Goal: Entertainment & Leisure: Consume media (video, audio)

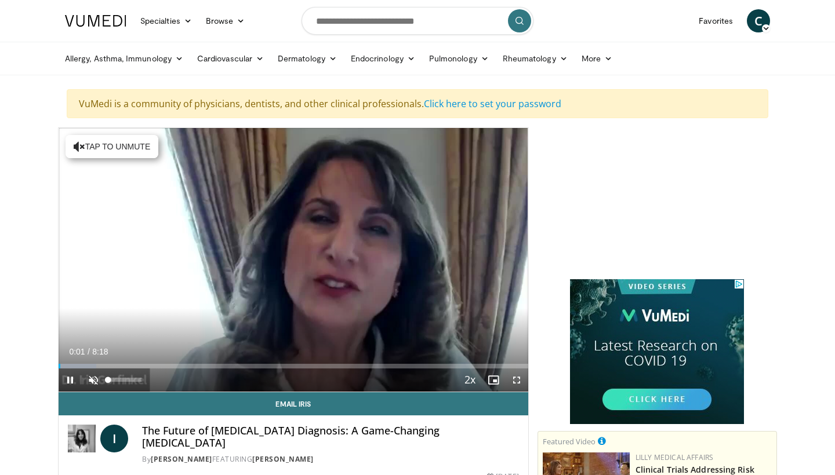
click at [93, 379] on span "Video Player" at bounding box center [93, 380] width 23 height 23
click at [515, 383] on span "Video Player" at bounding box center [516, 380] width 23 height 23
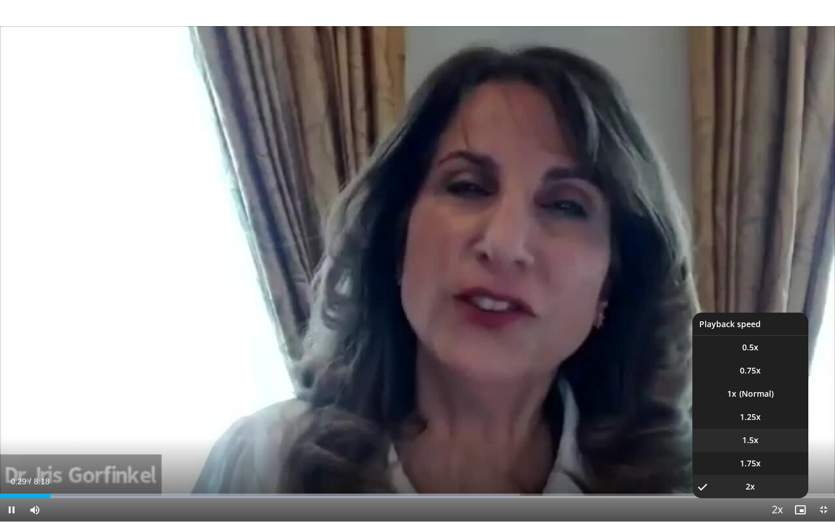
click at [749, 439] on span "1.5x" at bounding box center [750, 440] width 16 height 12
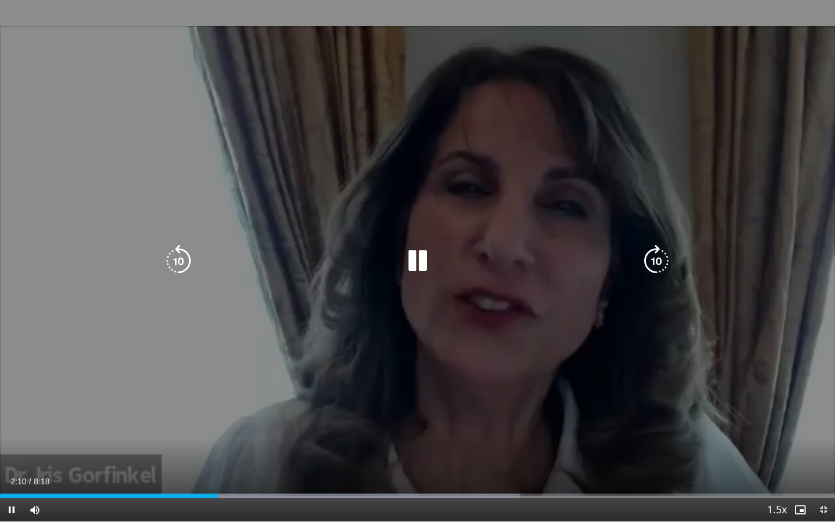
click at [173, 252] on icon "Video Player" at bounding box center [178, 261] width 32 height 32
click at [417, 259] on icon "Video Player" at bounding box center [417, 261] width 32 height 32
click at [412, 266] on icon "Video Player" at bounding box center [417, 261] width 32 height 32
